Goal: Check status: Check status

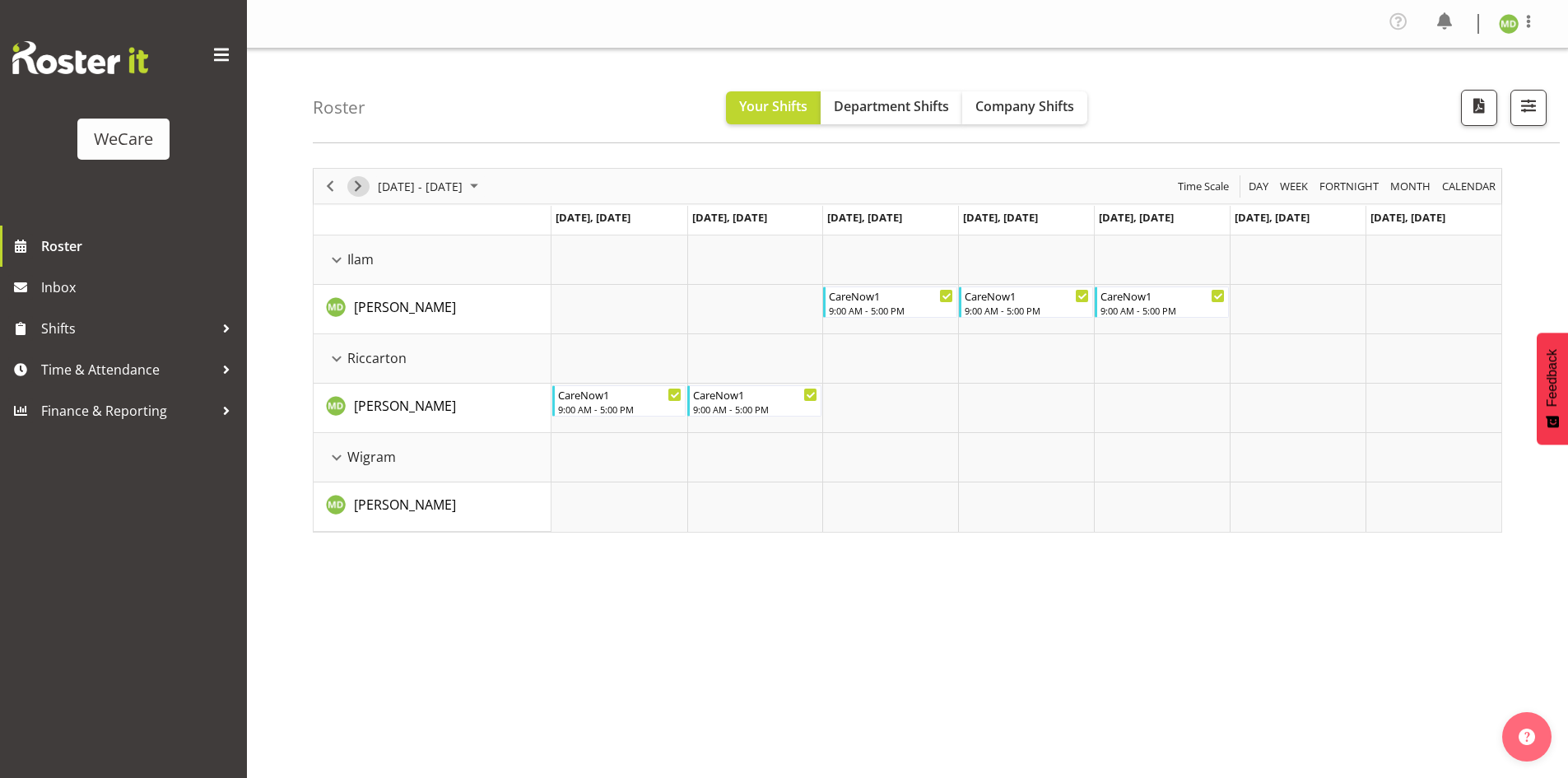
click at [356, 182] on span "Next" at bounding box center [358, 186] width 20 height 21
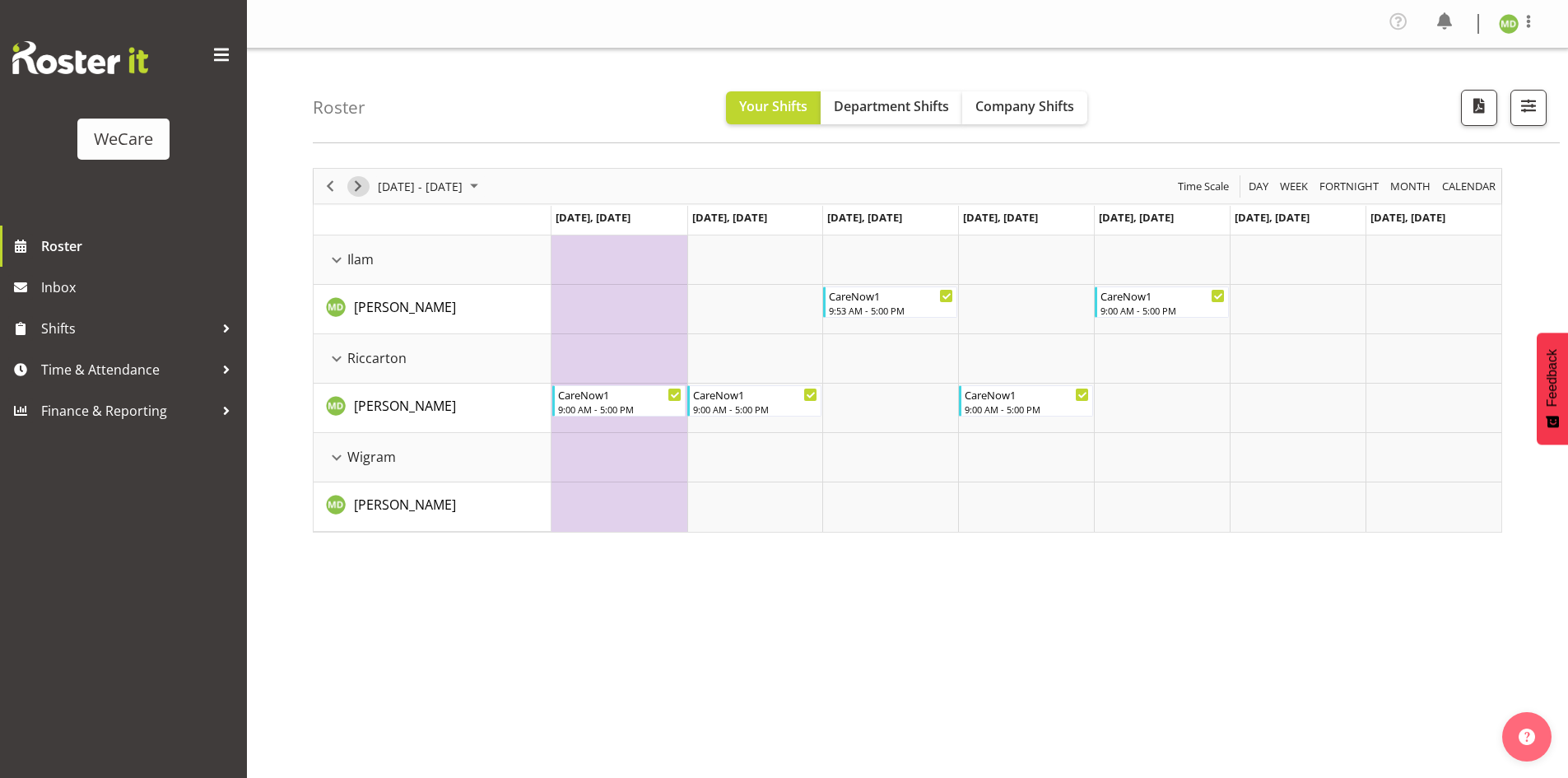
click at [351, 187] on span "Next" at bounding box center [358, 186] width 20 height 21
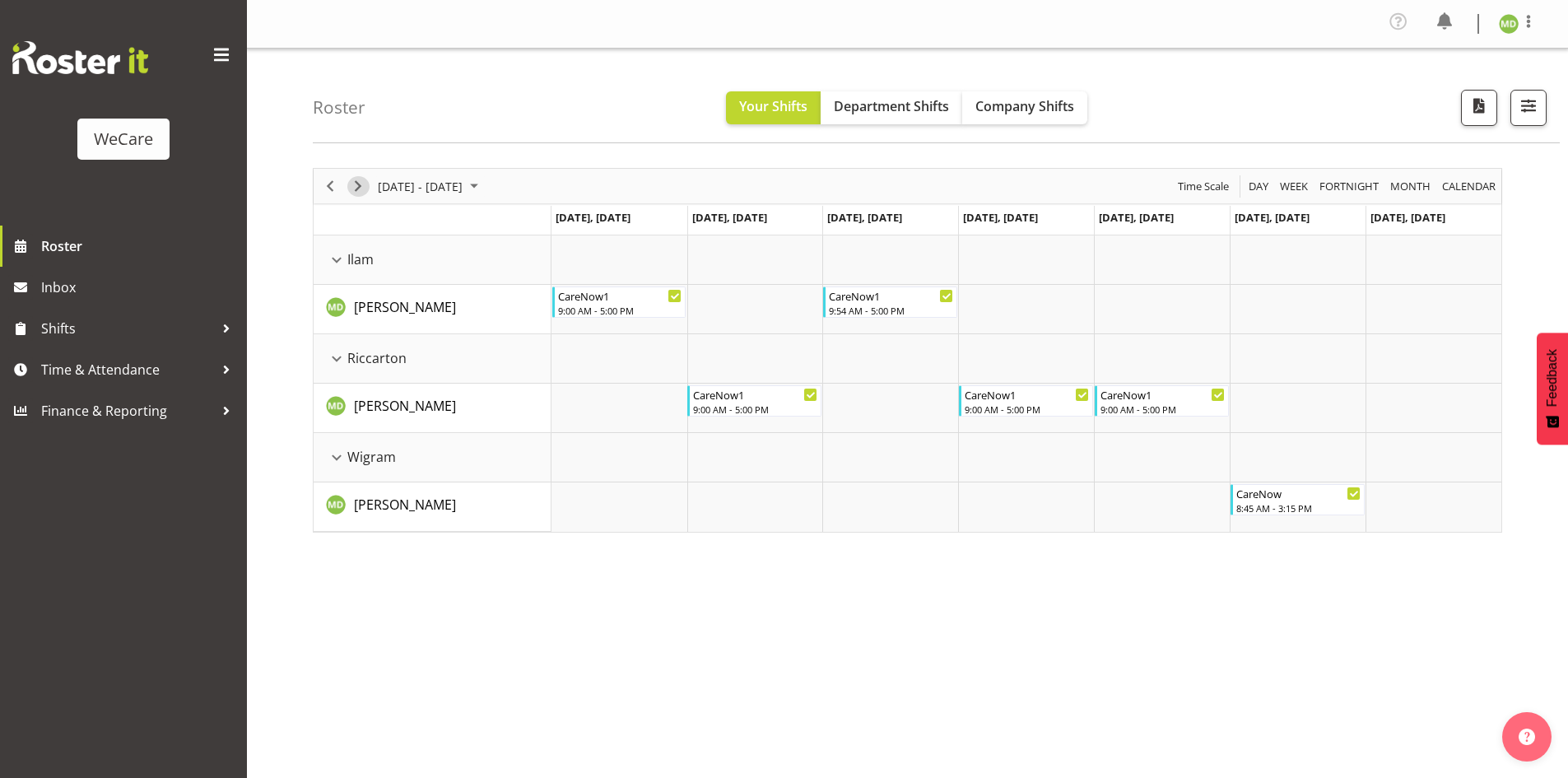
click at [360, 195] on span "Next" at bounding box center [358, 186] width 20 height 21
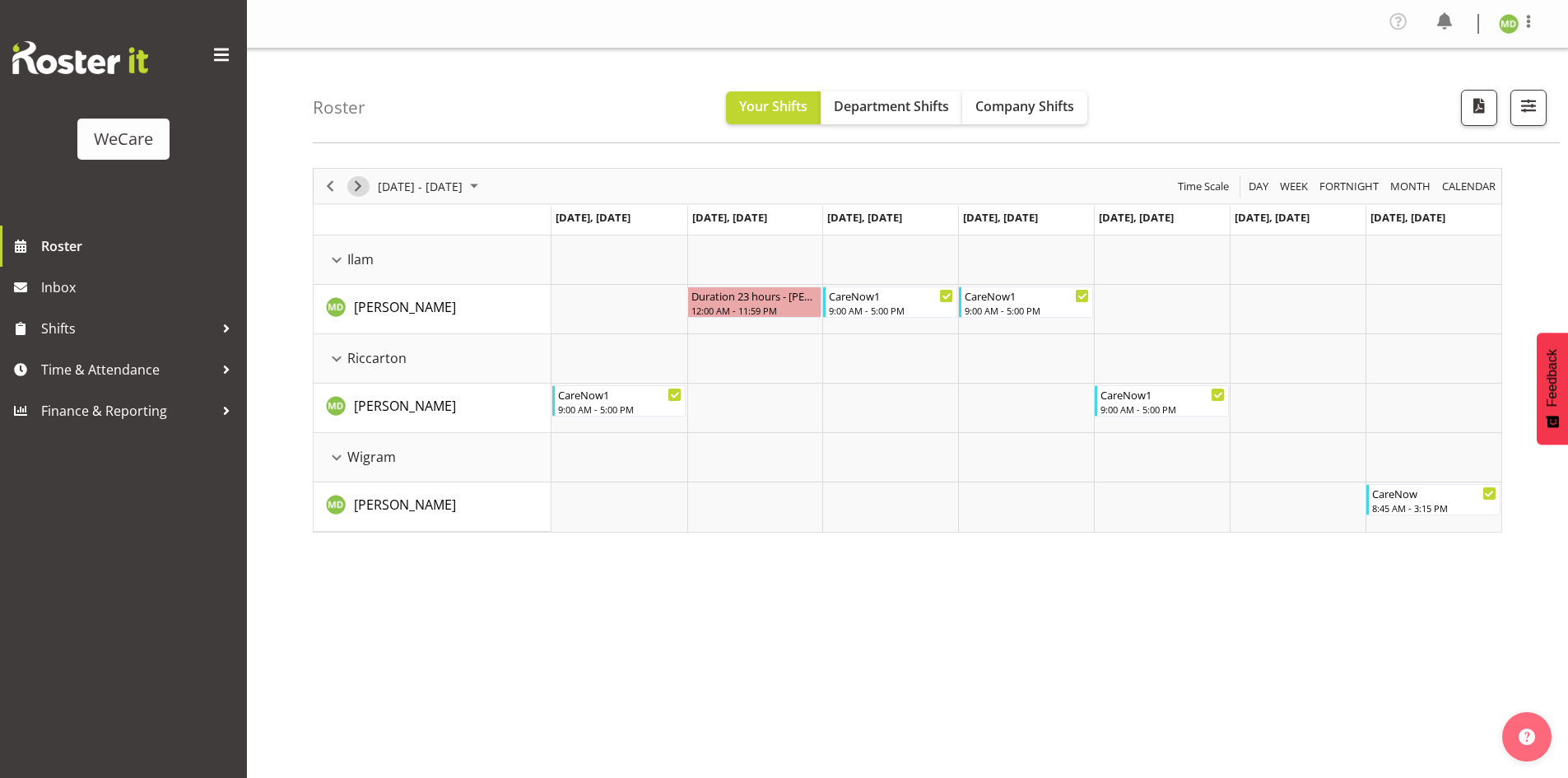
click at [361, 185] on span "Next" at bounding box center [358, 186] width 20 height 21
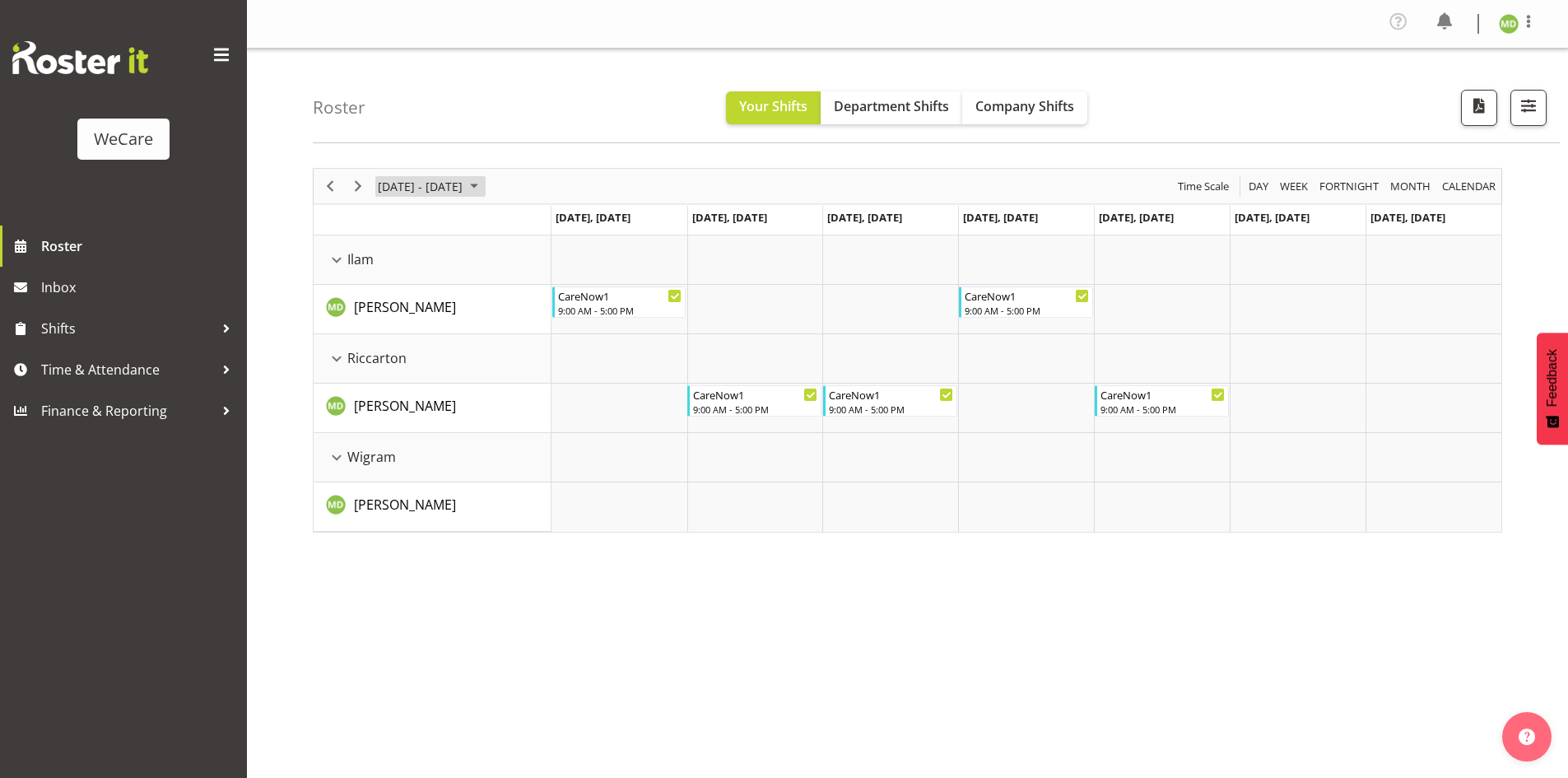
click at [484, 179] on span "October 13 - 19, 2025" at bounding box center [474, 186] width 20 height 21
click at [537, 425] on button "[DATE]" at bounding box center [537, 429] width 56 height 23
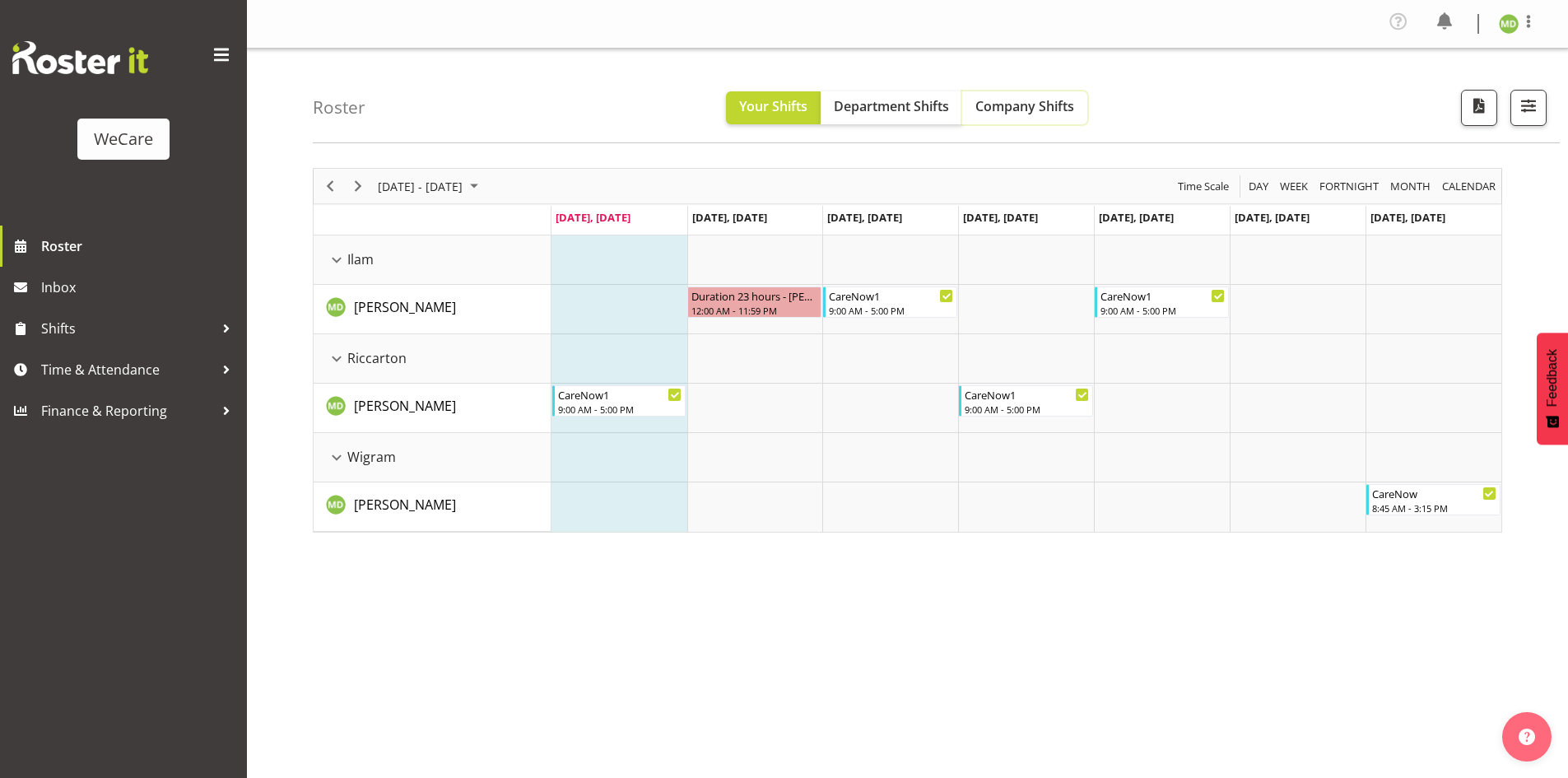
click at [1040, 100] on span "Company Shifts" at bounding box center [1024, 106] width 98 height 18
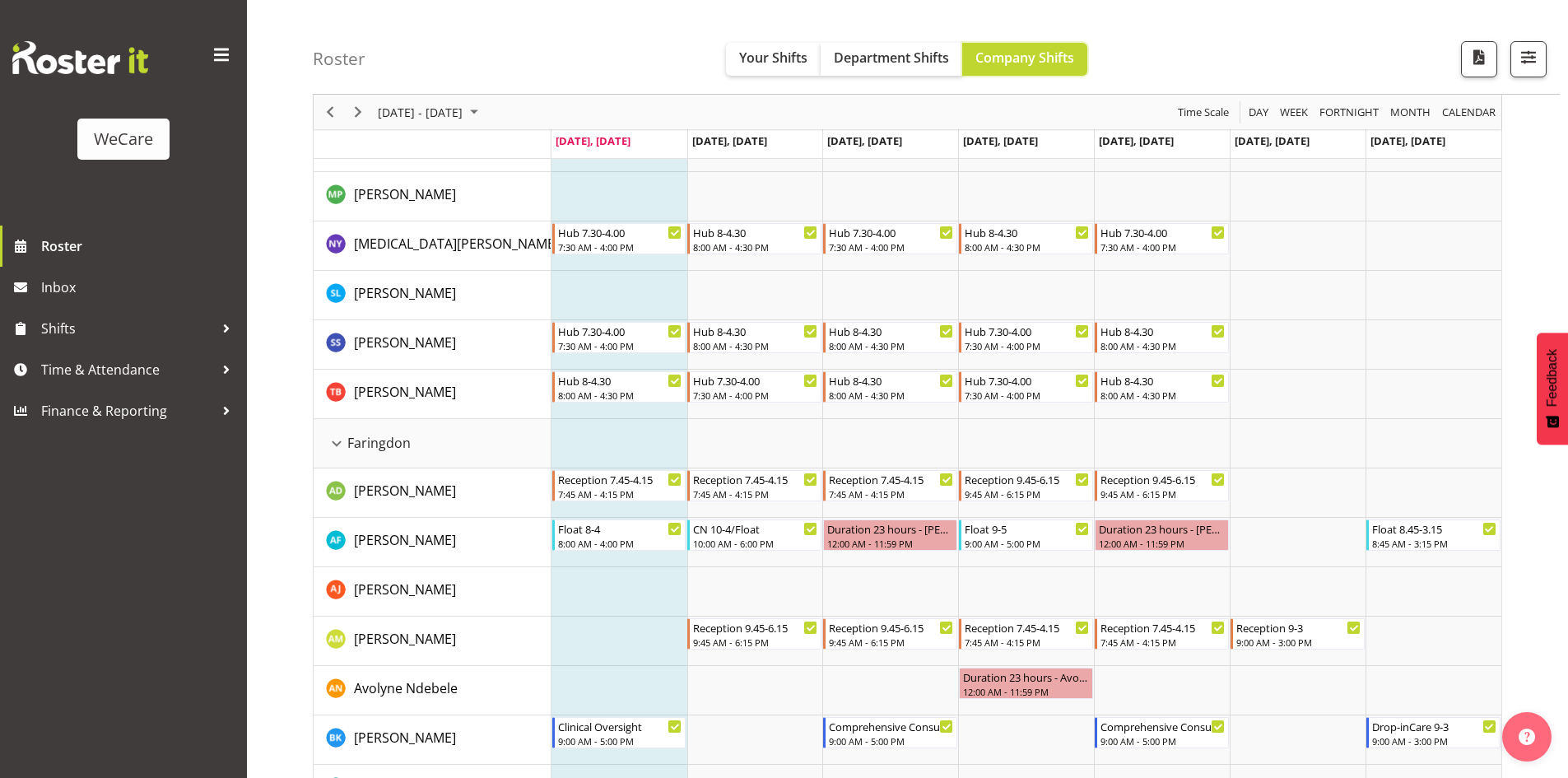
scroll to position [247, 0]
